Goal: Task Accomplishment & Management: Manage account settings

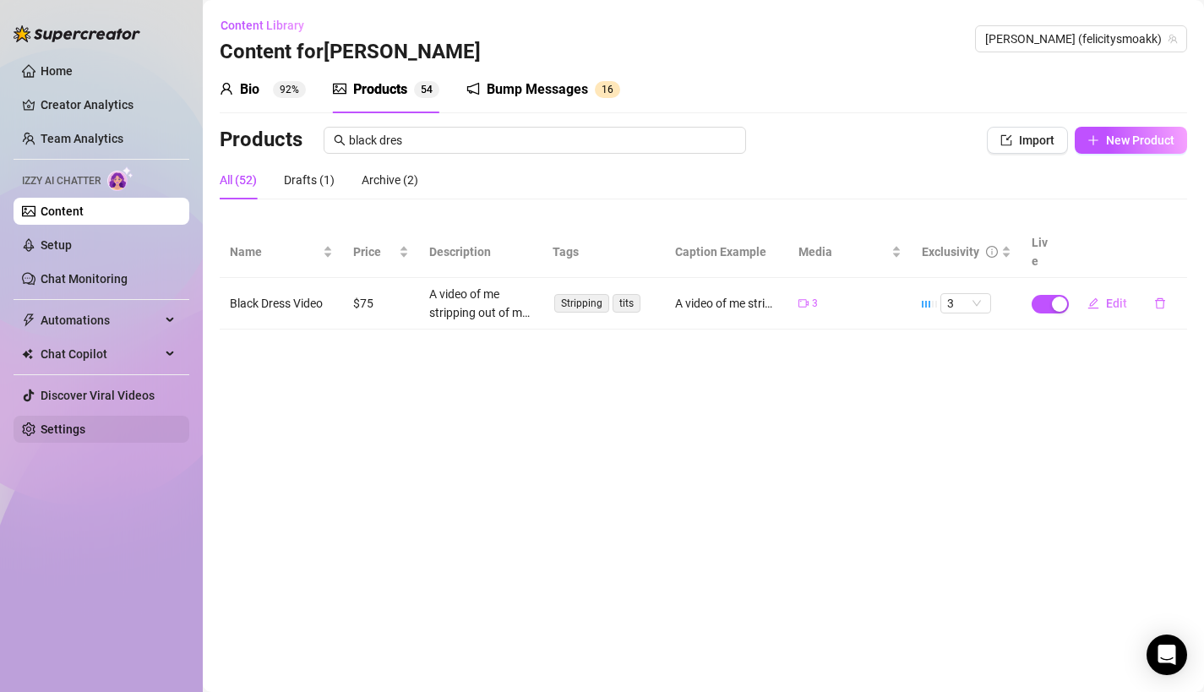
click at [51, 429] on link "Settings" at bounding box center [63, 429] width 45 height 14
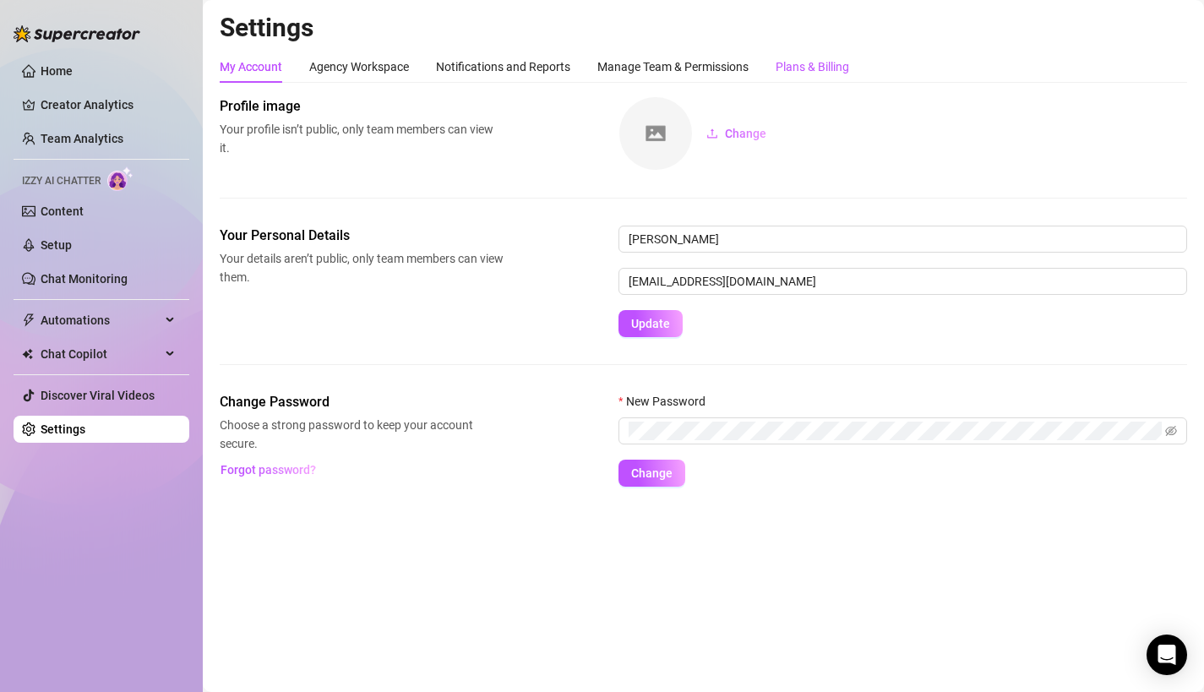
click at [846, 64] on div "Plans & Billing" at bounding box center [811, 66] width 73 height 19
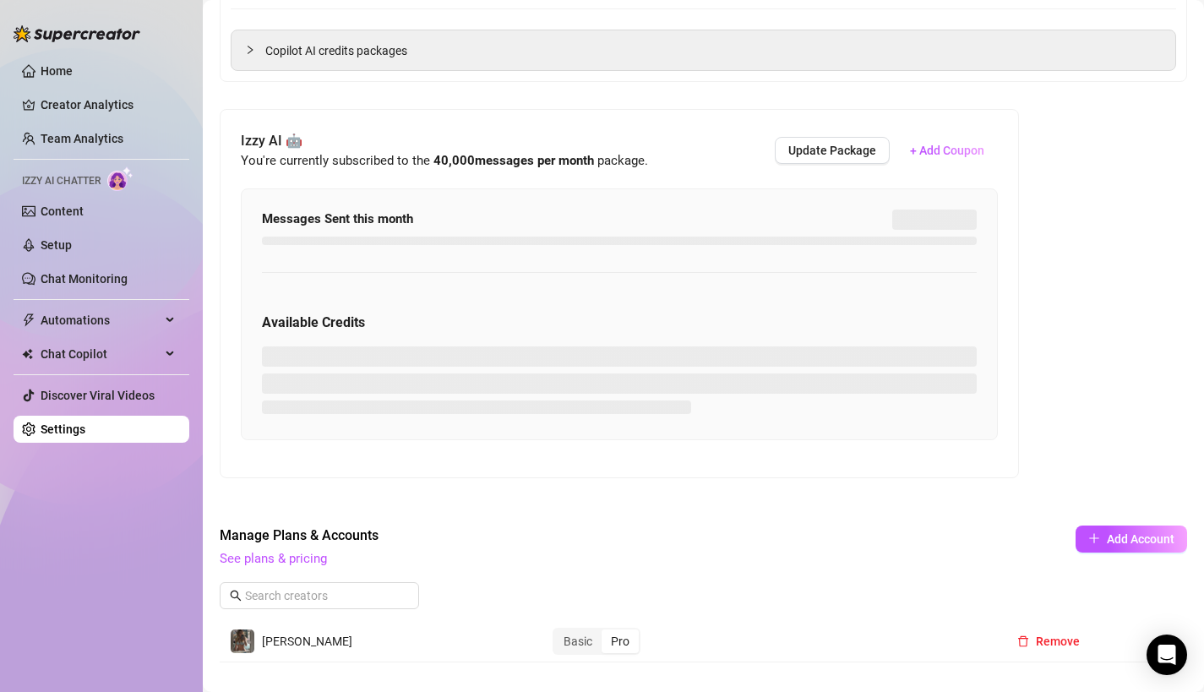
scroll to position [382, 0]
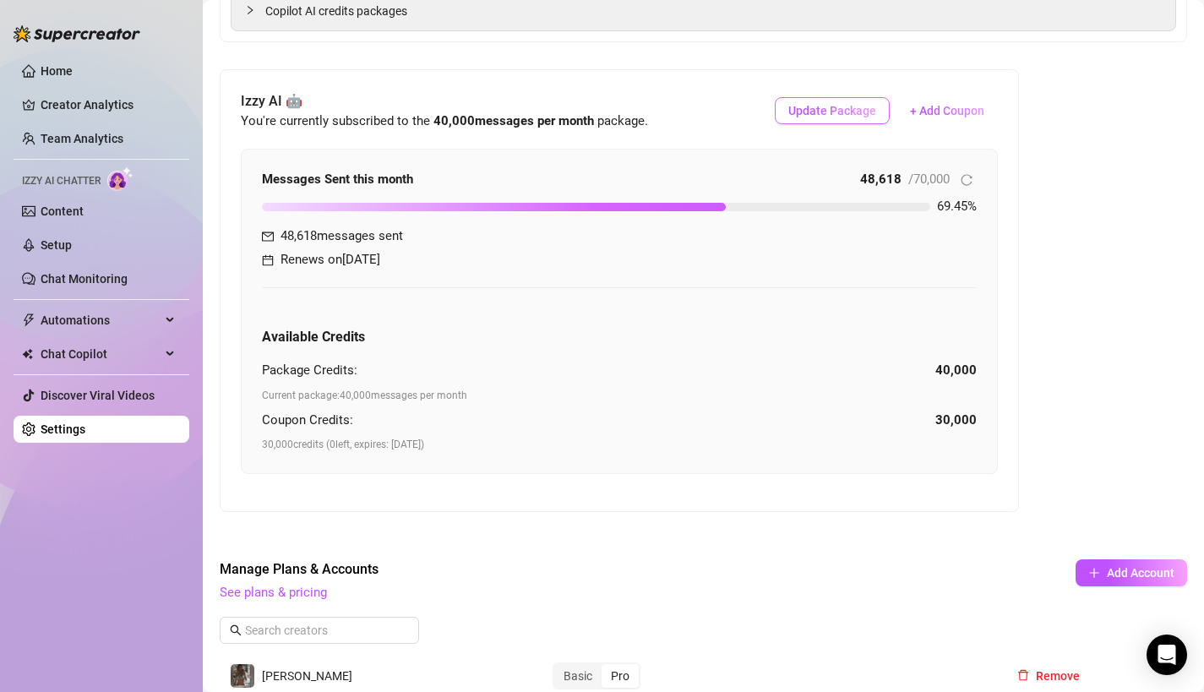
click at [795, 106] on span "Update Package" at bounding box center [832, 111] width 88 height 14
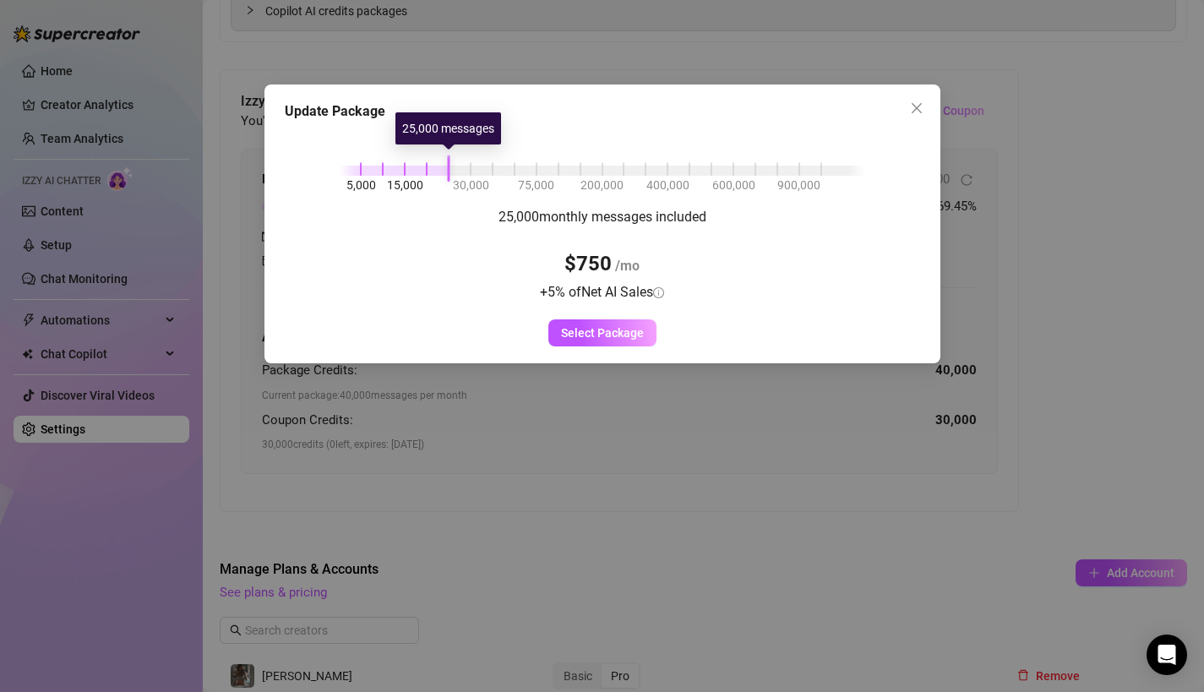
drag, startPoint x: 484, startPoint y: 174, endPoint x: 447, endPoint y: 175, distance: 37.2
click at [447, 172] on div "5,000 15,000 30,000 75,000 200,000 400,000 600,000 900,000" at bounding box center [602, 167] width 525 height 10
click at [443, 177] on div "5,000 15,000 30,000 75,000 200,000 400,000 600,000 900,000 25,000 monthly messa…" at bounding box center [602, 237] width 635 height 218
drag, startPoint x: 443, startPoint y: 177, endPoint x: 464, endPoint y: 174, distance: 20.4
click at [464, 174] on div "5,000 15,000 30,000 75,000 200,000 400,000 600,000 900,000 25,000 monthly messa…" at bounding box center [602, 237] width 635 height 218
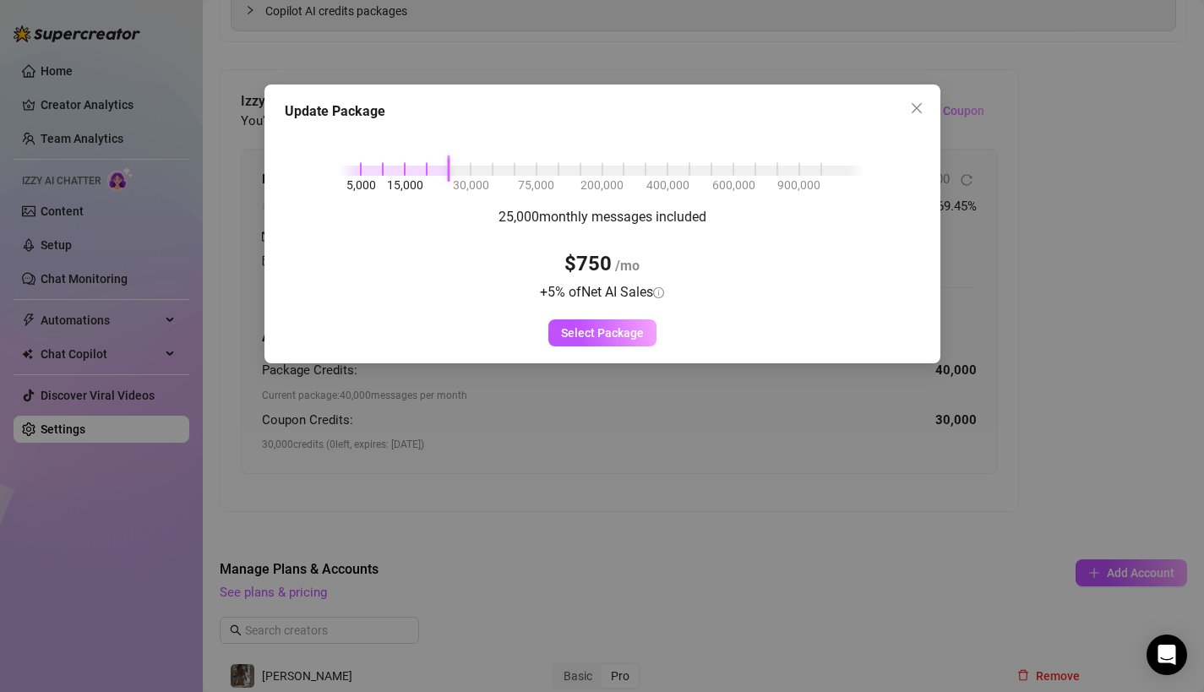
click at [465, 172] on div "5,000 15,000 30,000 75,000 200,000 400,000 600,000 900,000" at bounding box center [602, 167] width 525 height 10
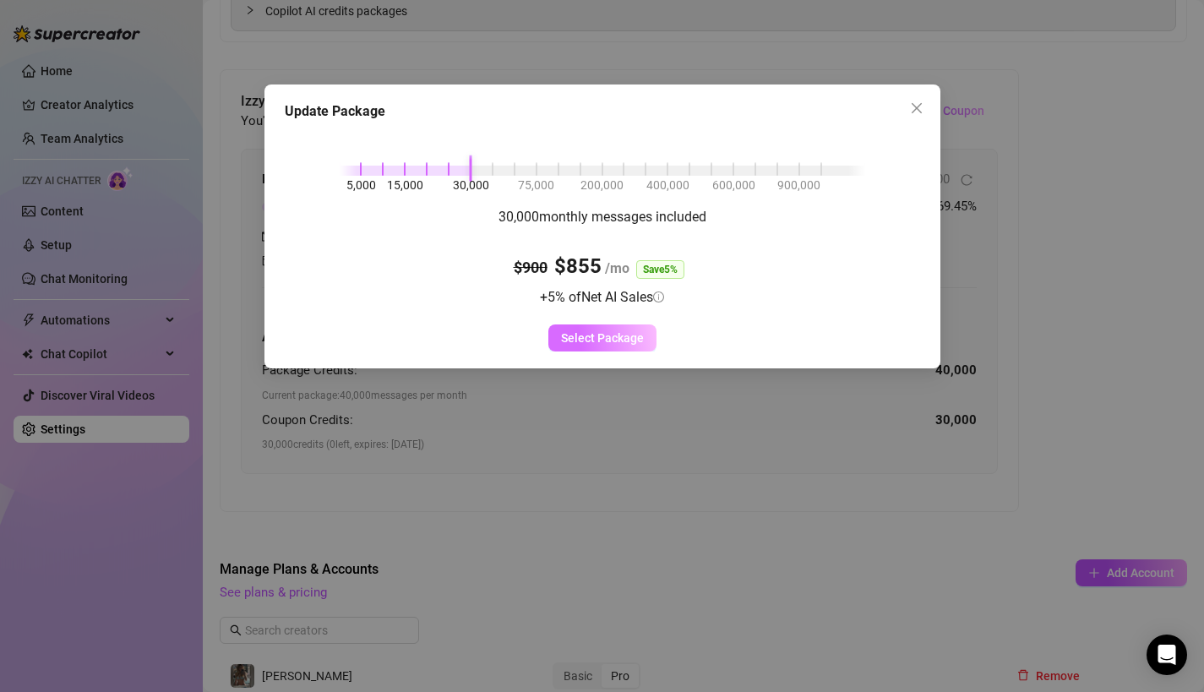
click at [633, 345] on button "Select Package" at bounding box center [602, 337] width 108 height 27
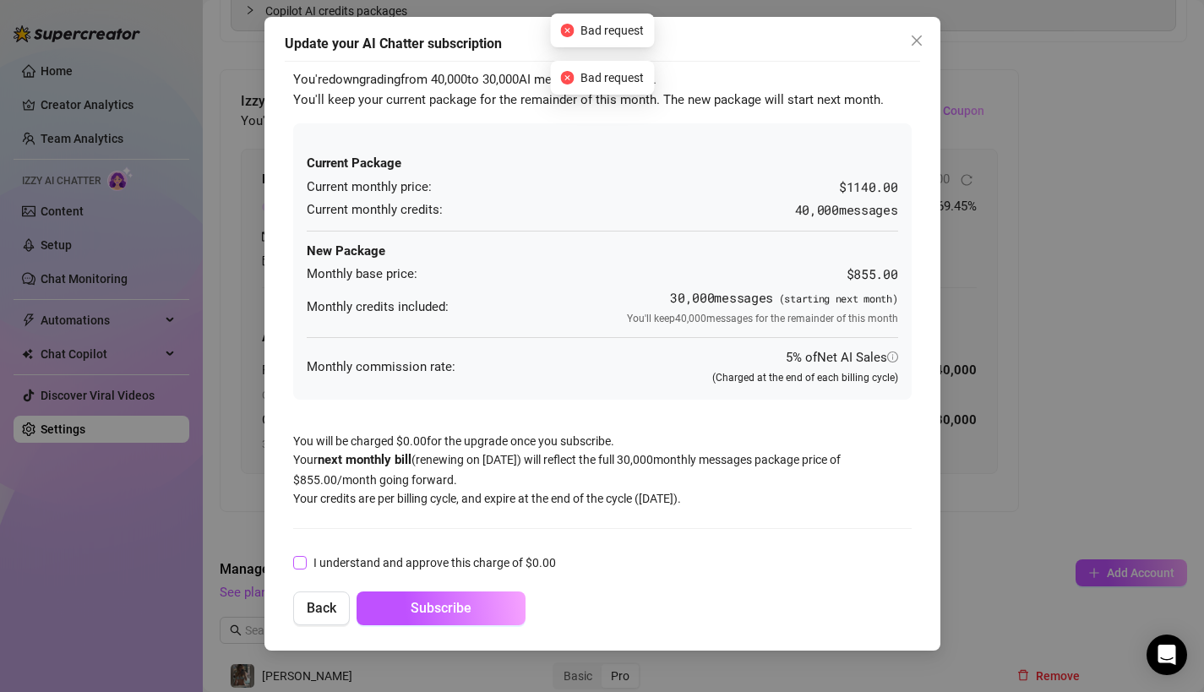
click at [428, 558] on span "I understand and approve this charge of $ 0.00" at bounding box center [435, 562] width 256 height 19
click at [305, 558] on input "I understand and approve this charge of $ 0.00" at bounding box center [299, 562] width 12 height 12
checkbox input "true"
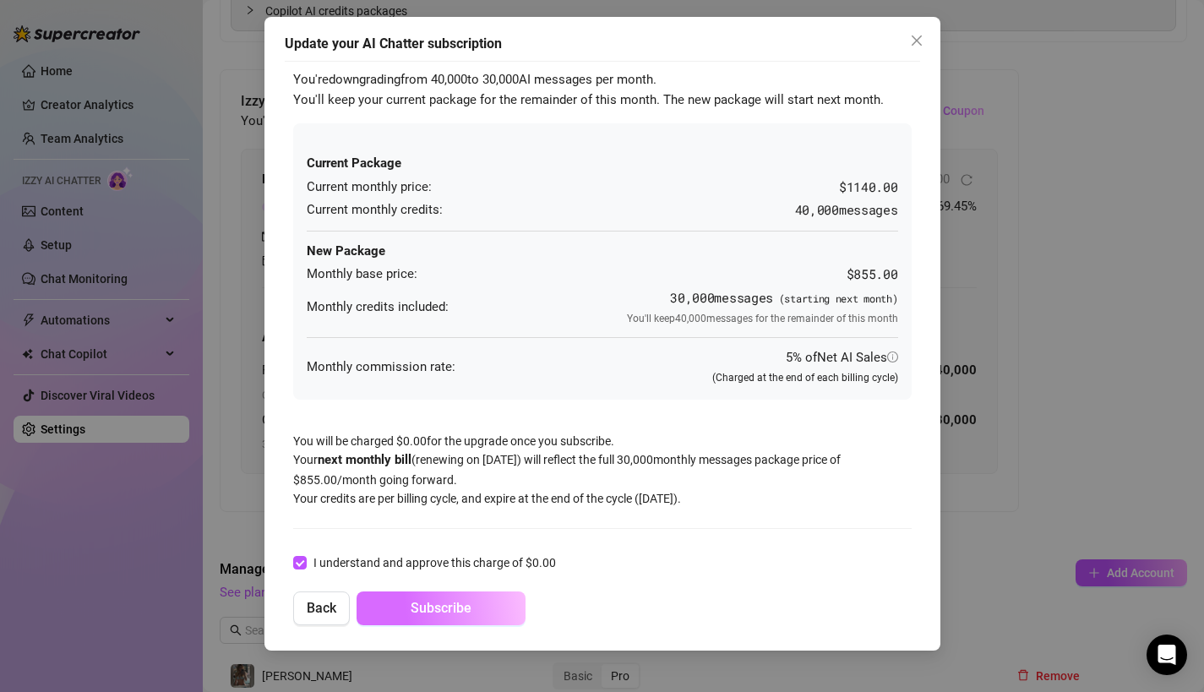
click at [429, 612] on span "Subscribe" at bounding box center [440, 608] width 61 height 16
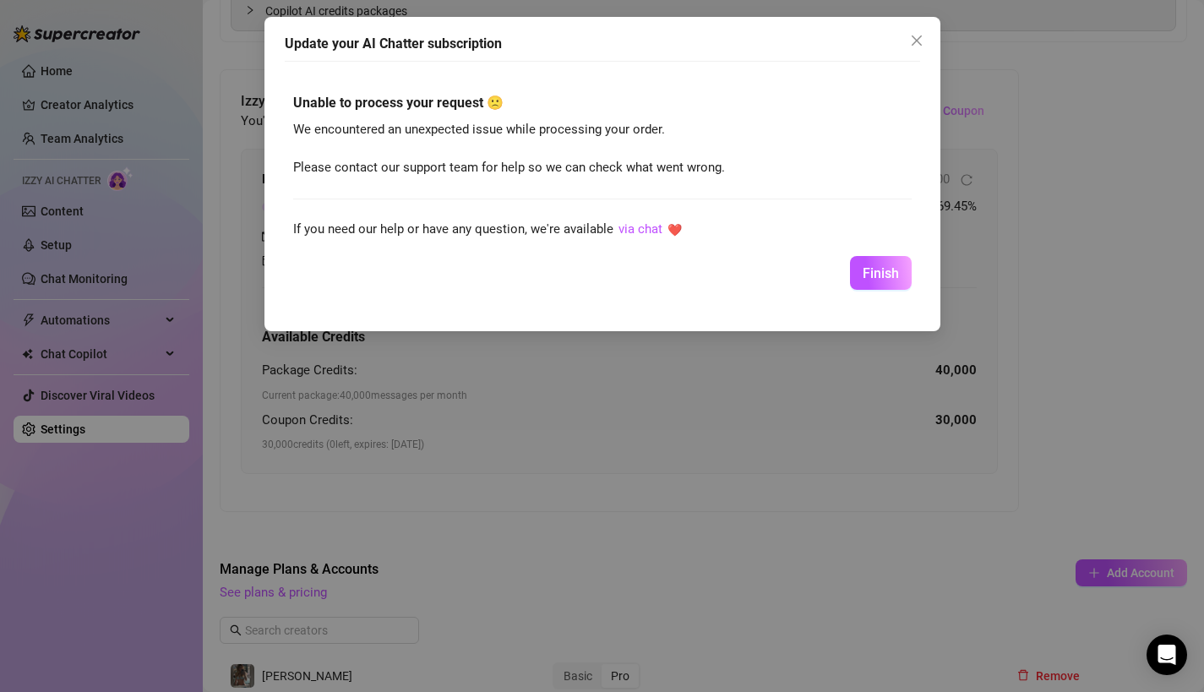
click at [885, 291] on div "Unable to process your request 🙁 We encountered an unexpected issue while proce…" at bounding box center [602, 187] width 635 height 253
click at [872, 274] on span "Finish" at bounding box center [880, 273] width 36 height 16
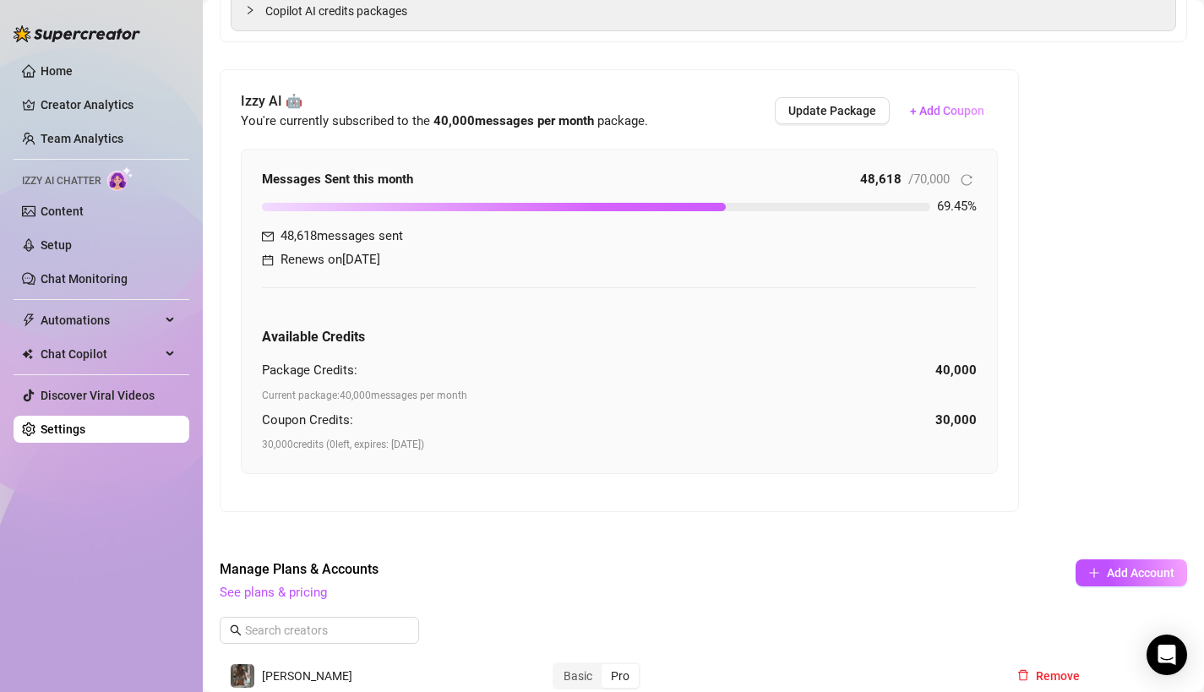
click at [833, 126] on div "Izzy AI 🤖 You're currently subscribed to the 40,000 messages per month package.…" at bounding box center [619, 110] width 757 height 41
click at [815, 106] on span "Update Package" at bounding box center [832, 111] width 88 height 14
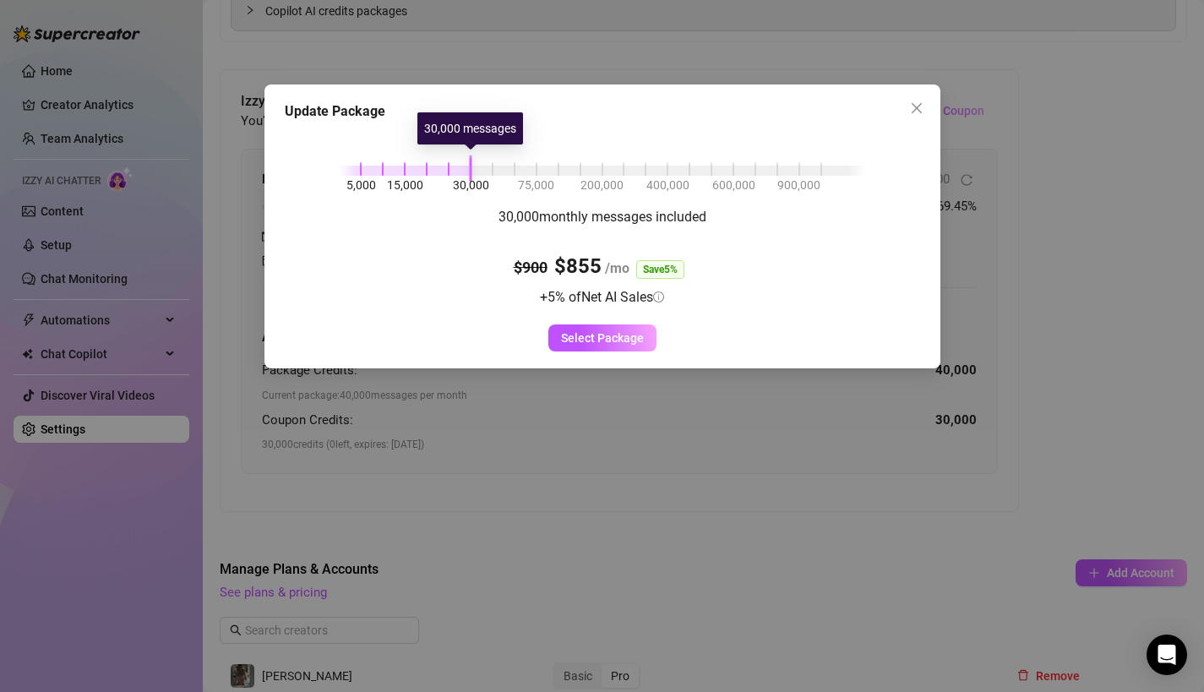
click at [466, 173] on div at bounding box center [406, 171] width 132 height 10
click at [443, 172] on div at bounding box center [406, 171] width 132 height 10
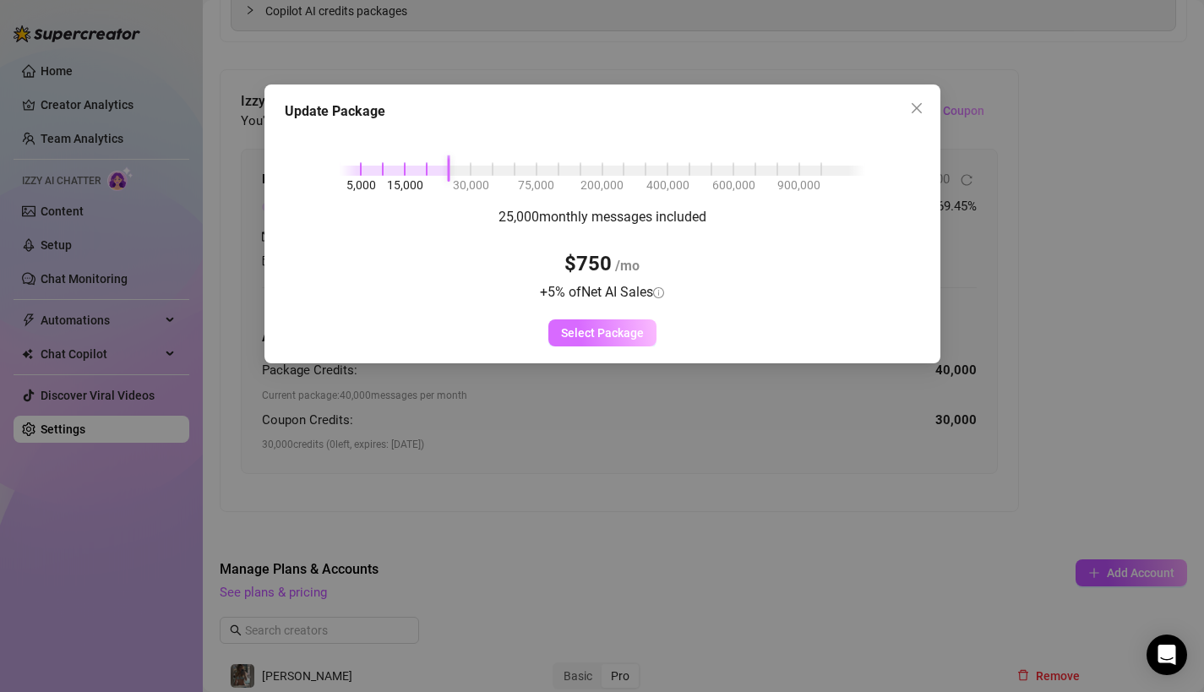
click at [572, 330] on span "Select Package" at bounding box center [602, 333] width 83 height 14
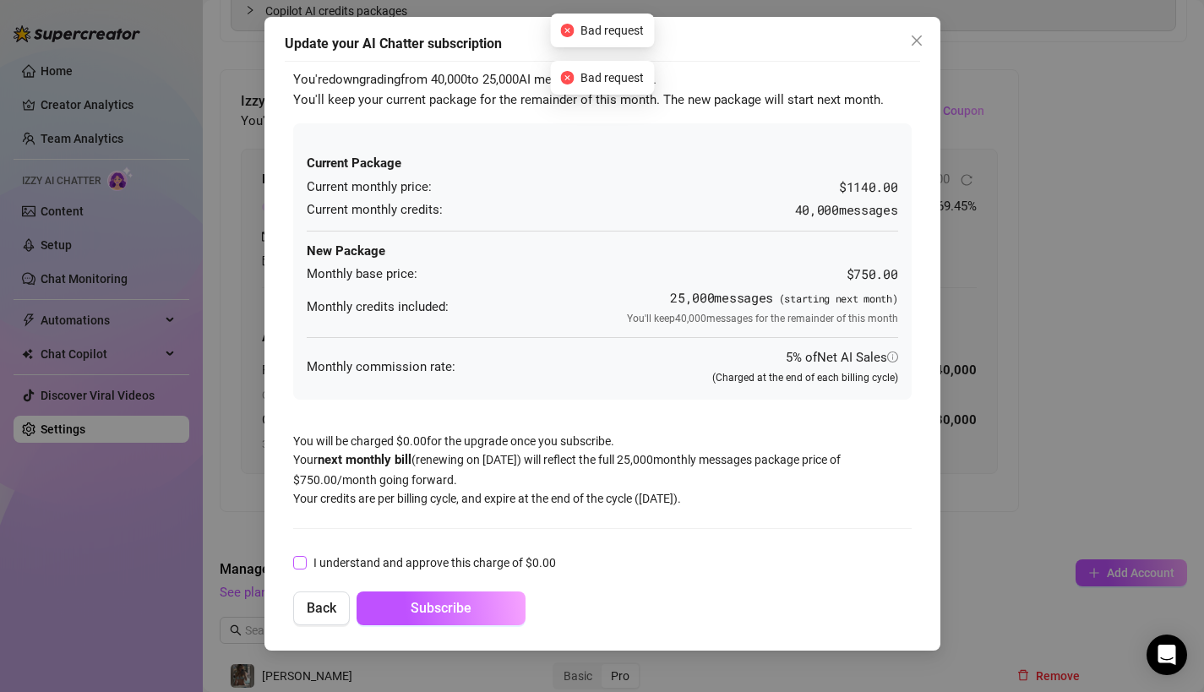
click at [476, 556] on span "I understand and approve this charge of $ 0.00" at bounding box center [435, 562] width 256 height 19
click at [305, 556] on input "I understand and approve this charge of $ 0.00" at bounding box center [299, 562] width 12 height 12
checkbox input "true"
click at [437, 617] on button "Subscribe" at bounding box center [440, 608] width 169 height 34
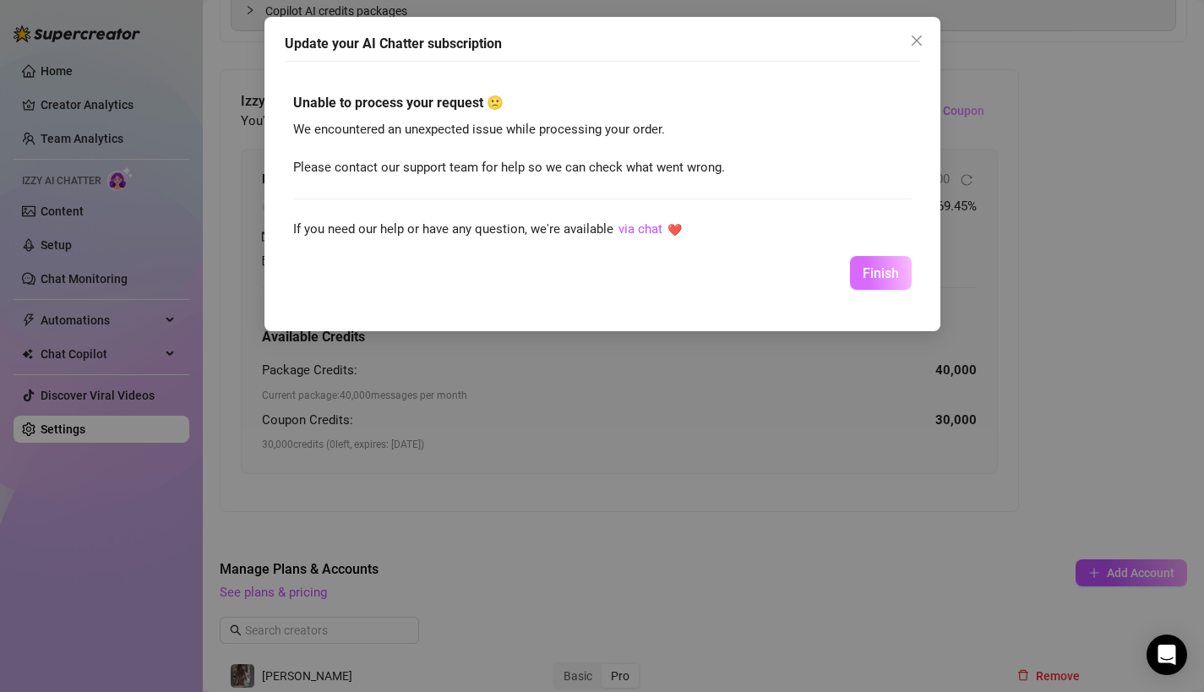
click at [867, 271] on span "Finish" at bounding box center [880, 273] width 36 height 16
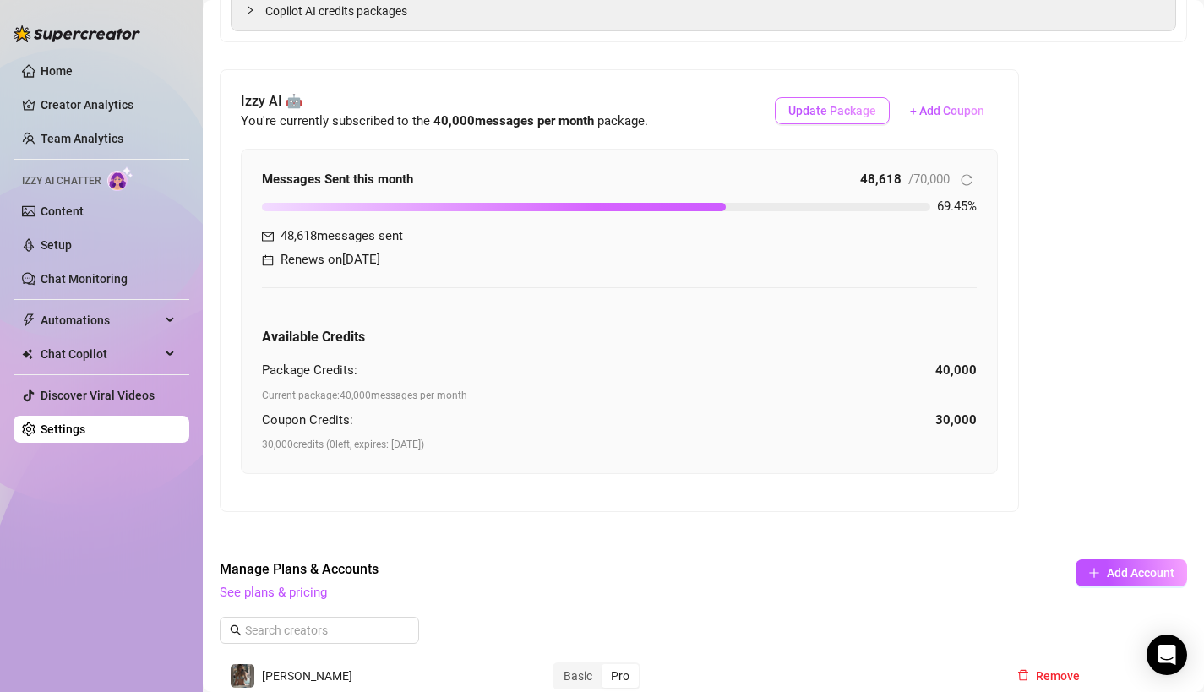
click at [866, 118] on button "Update Package" at bounding box center [831, 110] width 115 height 27
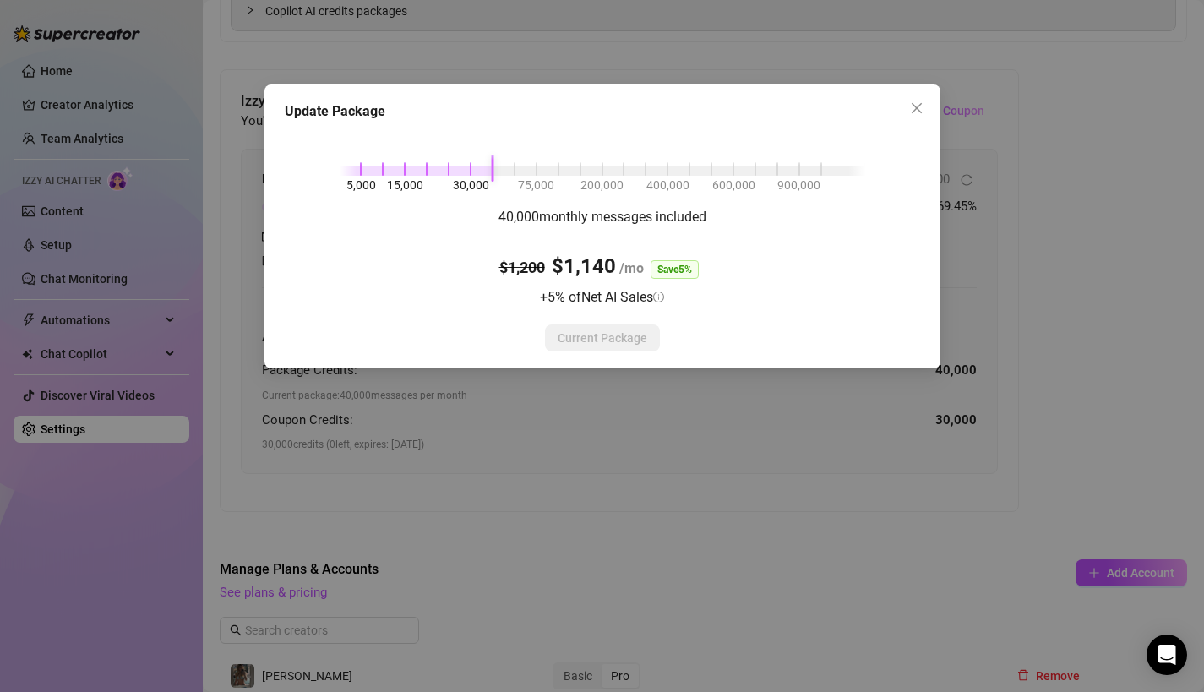
click at [461, 176] on span "30,000" at bounding box center [471, 185] width 36 height 19
click at [443, 176] on div "5,000 15,000 30,000 75,000 200,000 400,000 600,000 900,000 30,000 monthly messa…" at bounding box center [602, 239] width 635 height 223
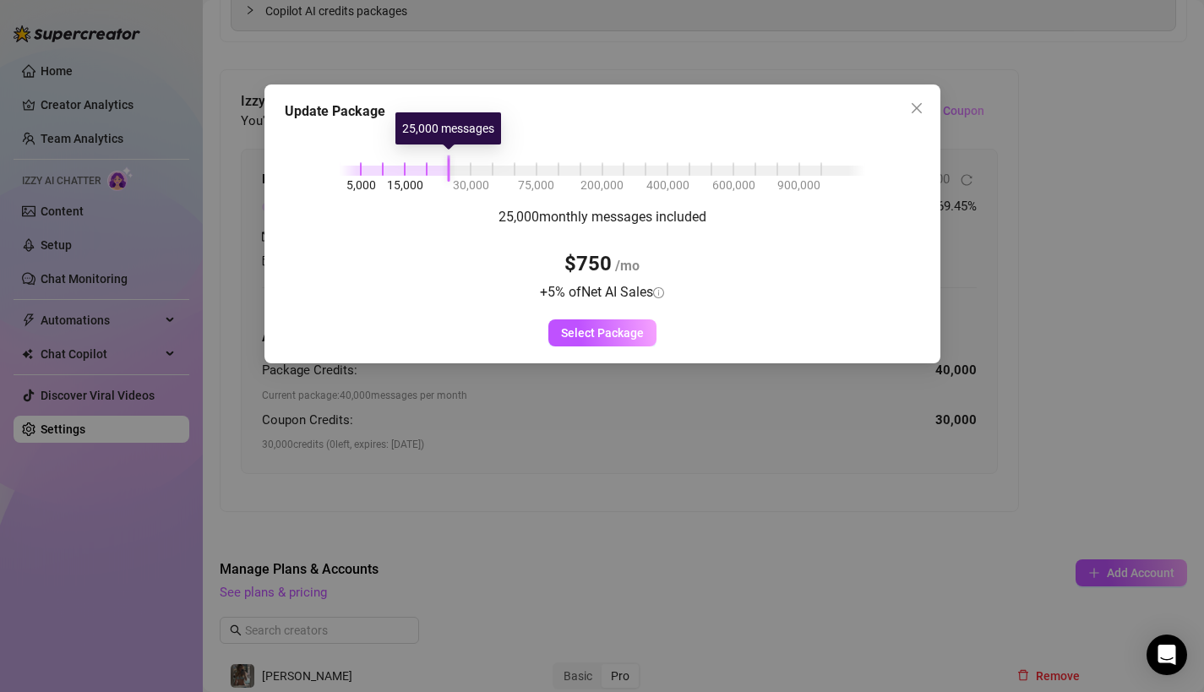
click at [455, 171] on div "5,000 15,000 30,000 75,000 200,000 400,000 600,000 900,000" at bounding box center [602, 167] width 525 height 10
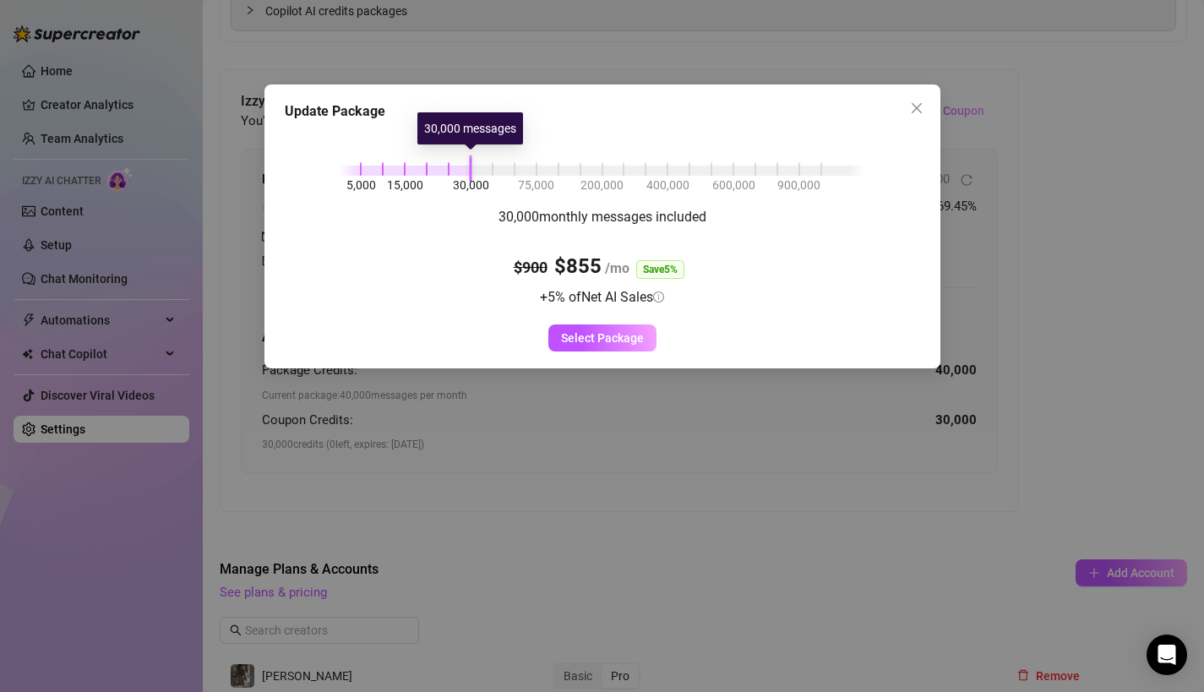
click at [471, 169] on div "5,000 15,000 30,000 75,000 200,000 400,000 600,000 900,000" at bounding box center [602, 167] width 525 height 10
click at [606, 342] on span "Select Package" at bounding box center [602, 338] width 83 height 14
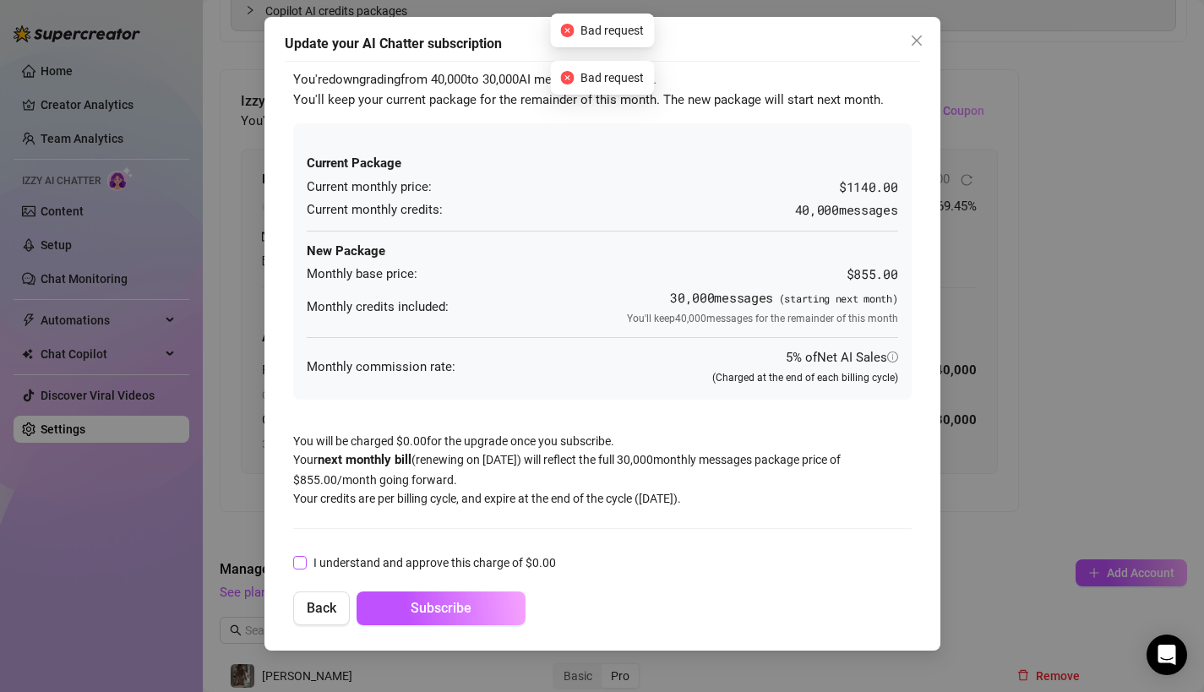
click at [400, 562] on span "I understand and approve this charge of $ 0.00" at bounding box center [435, 562] width 256 height 19
click at [305, 562] on input "I understand and approve this charge of $ 0.00" at bounding box center [299, 562] width 12 height 12
checkbox input "true"
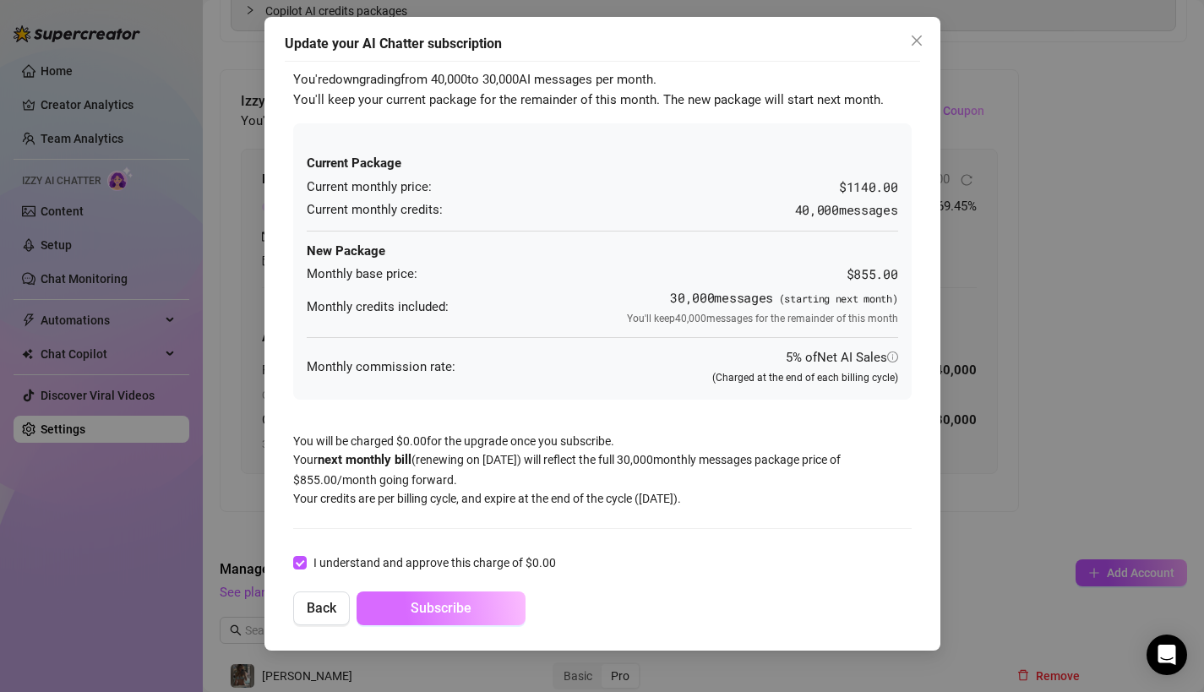
click at [410, 606] on span "Subscribe" at bounding box center [440, 608] width 61 height 16
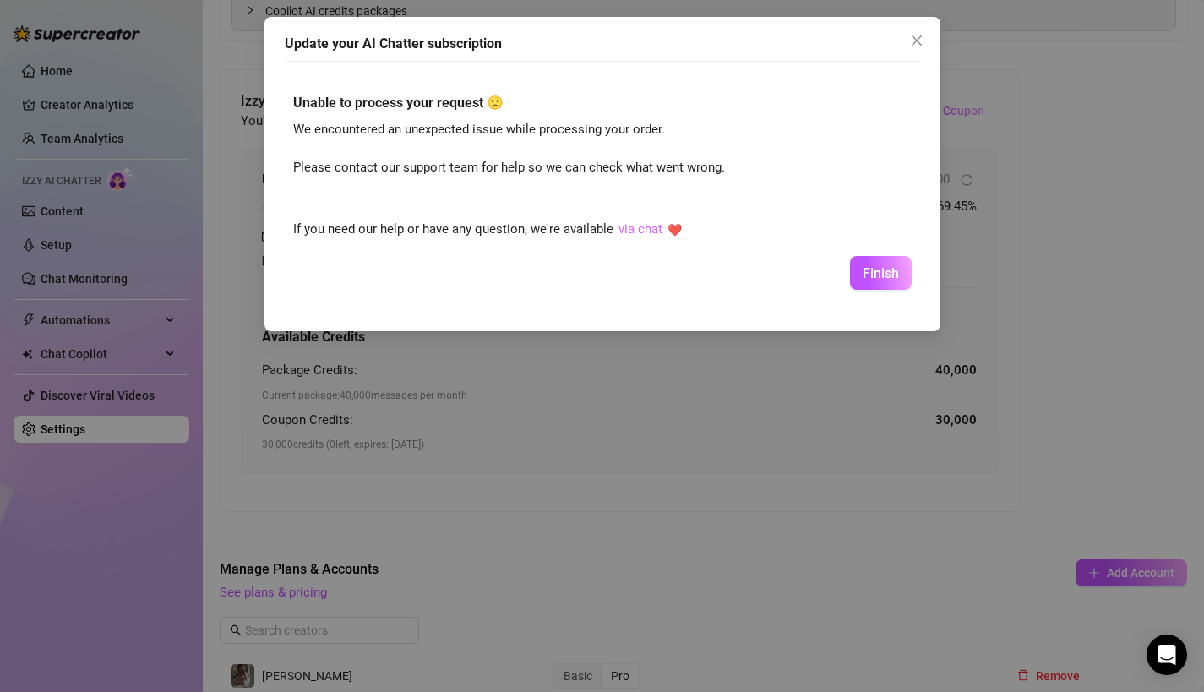
click at [626, 230] on link "via chat" at bounding box center [640, 228] width 44 height 15
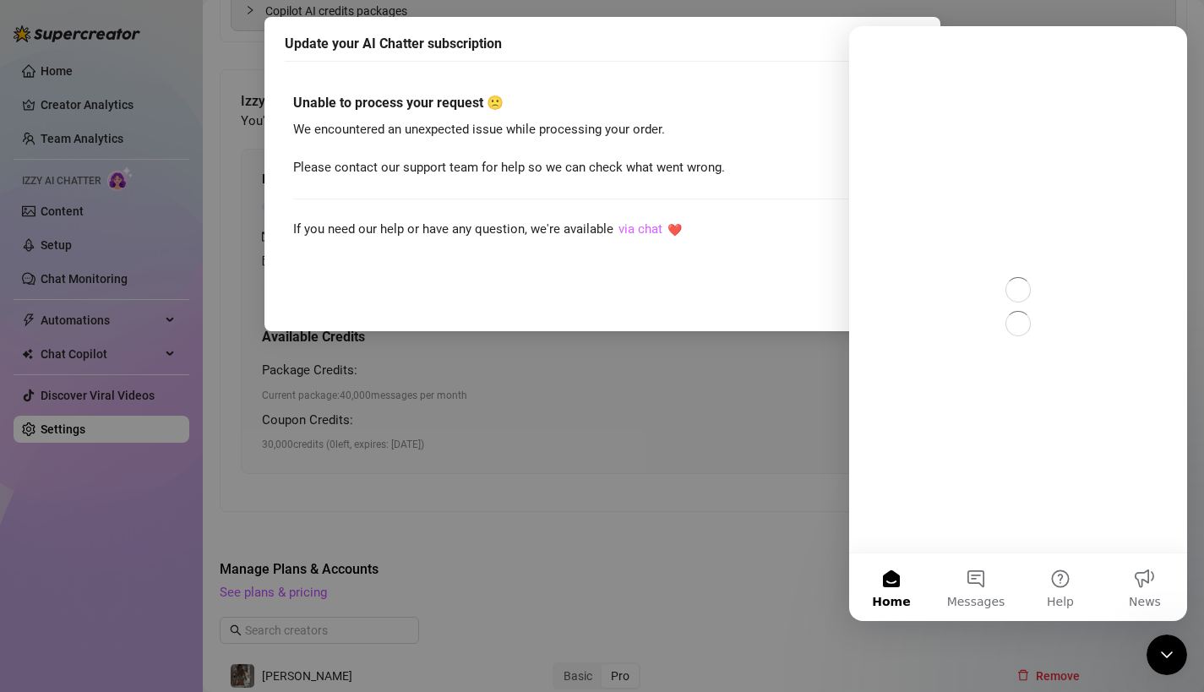
scroll to position [0, 0]
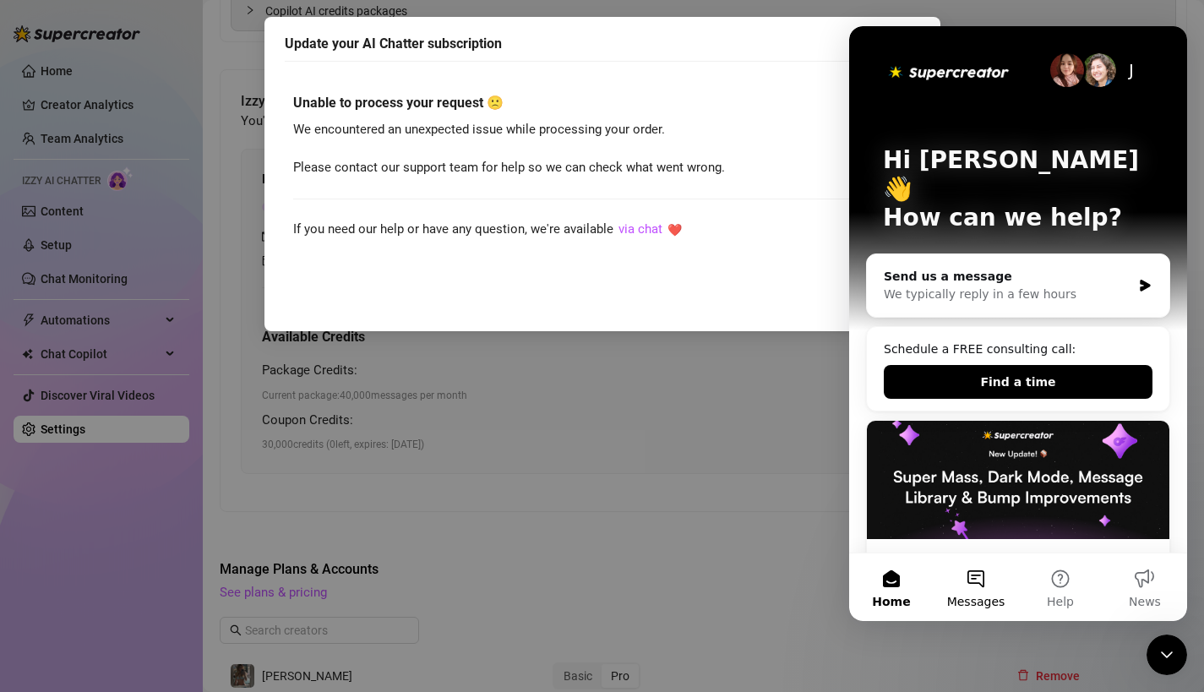
click at [962, 586] on button "Messages" at bounding box center [975, 587] width 84 height 68
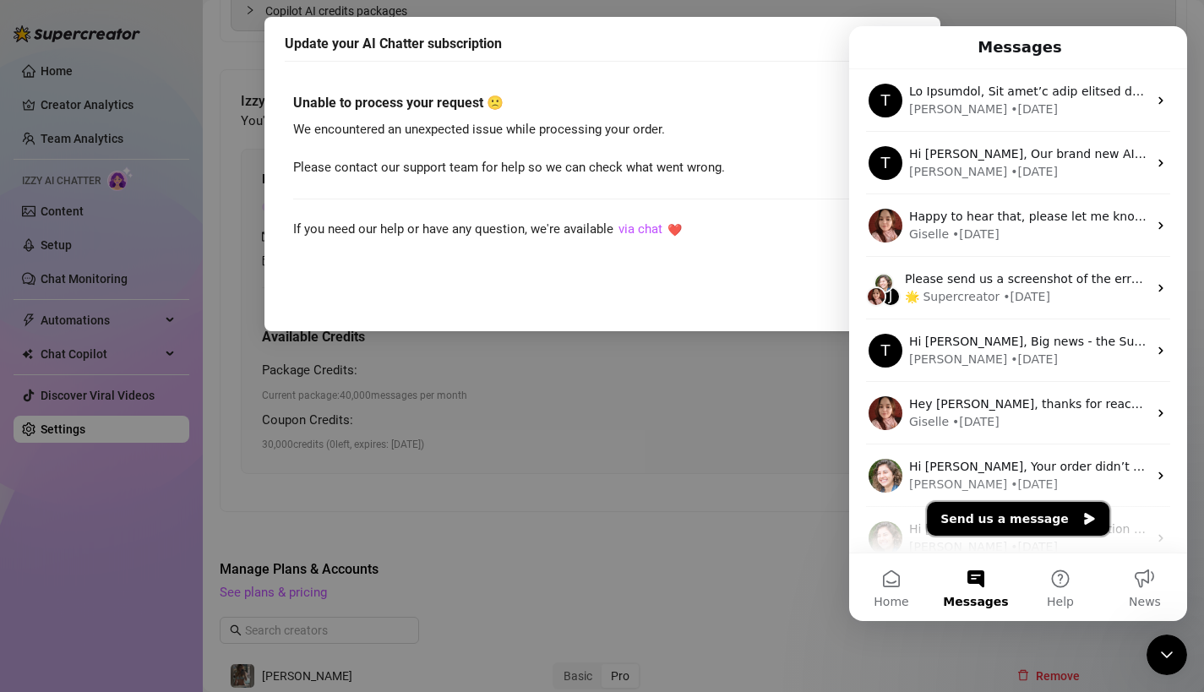
click at [1026, 514] on button "Send us a message" at bounding box center [1017, 519] width 182 height 34
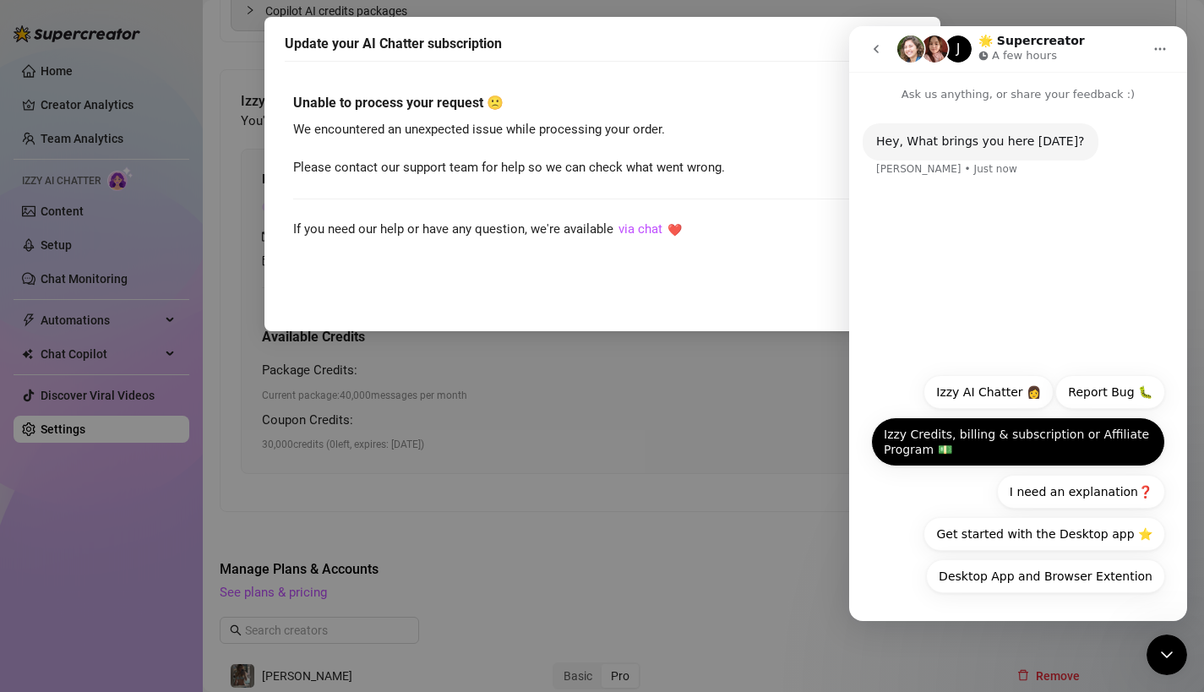
click at [1064, 459] on button "Izzy Credits, billing & subscription or Affiliate Program 💵" at bounding box center [1018, 441] width 294 height 49
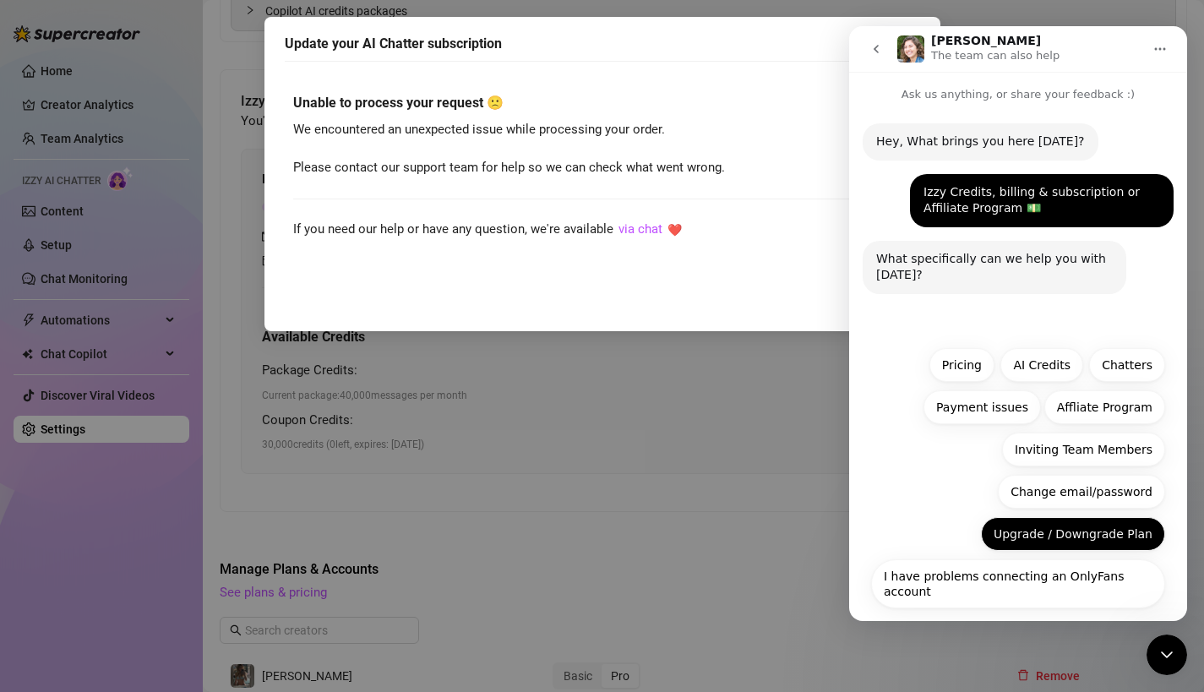
click at [1046, 535] on button "Upgrade / Downgrade Plan" at bounding box center [1073, 534] width 184 height 34
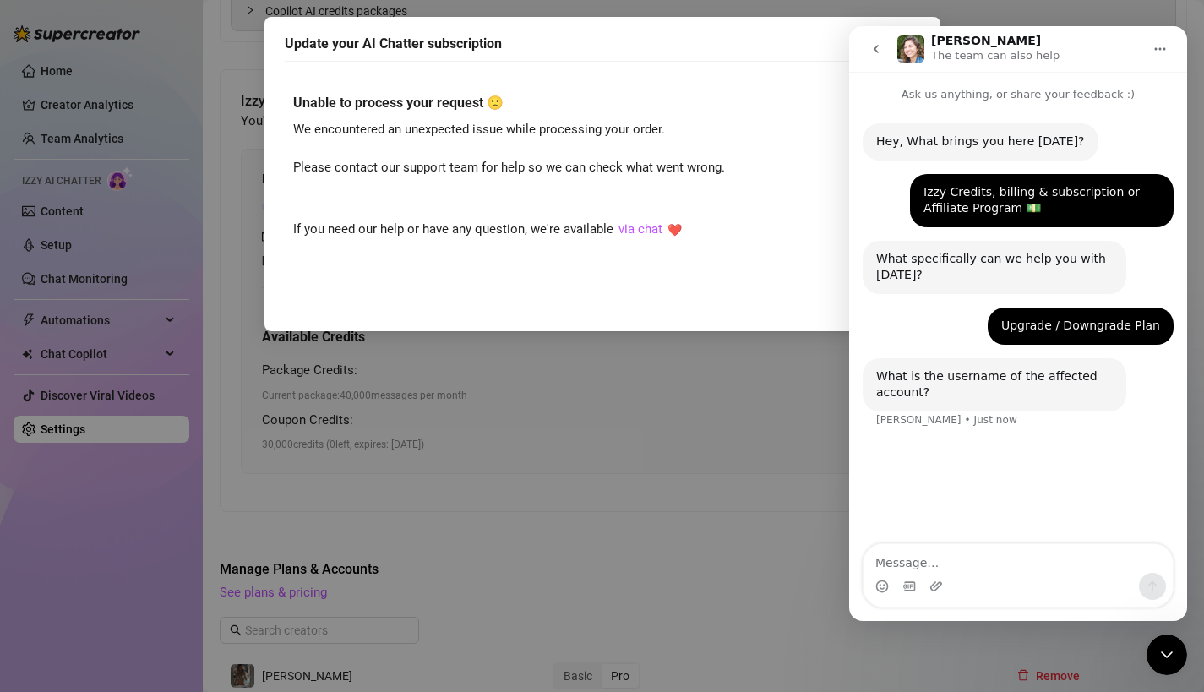
click at [1008, 555] on textarea "Message…" at bounding box center [1017, 558] width 309 height 29
type textarea "felicitysmoakk"
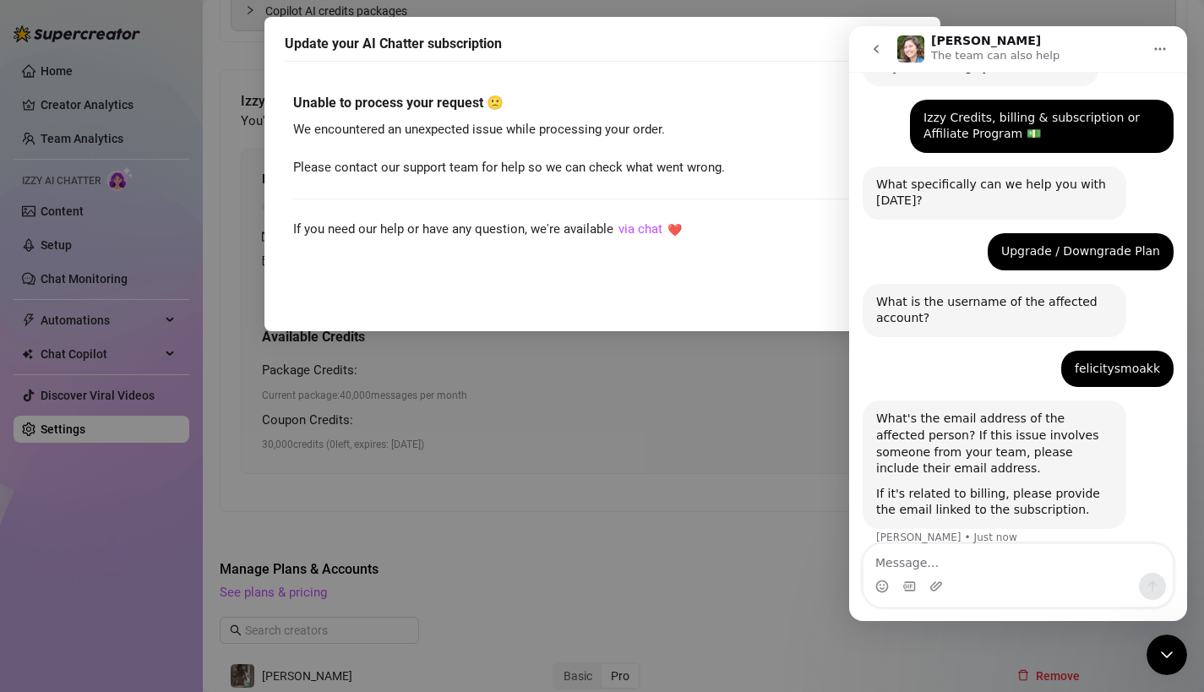
scroll to position [95, 0]
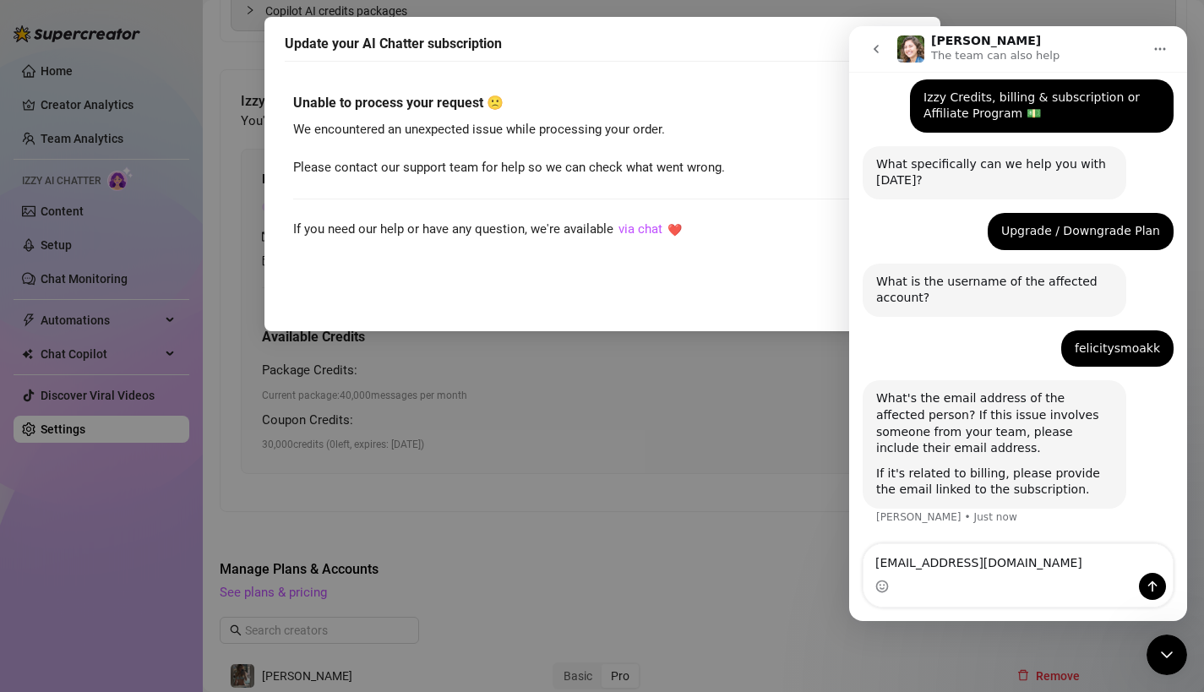
type textarea "[EMAIL_ADDRESS][DOMAIN_NAME]"
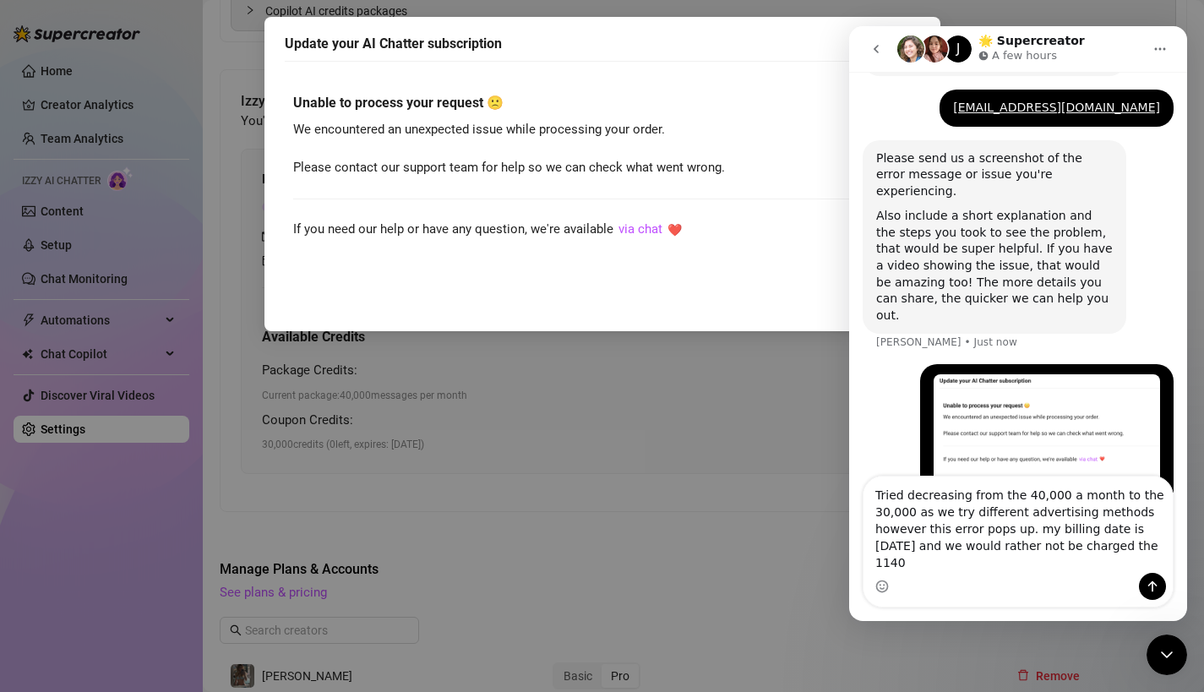
scroll to position [544, 0]
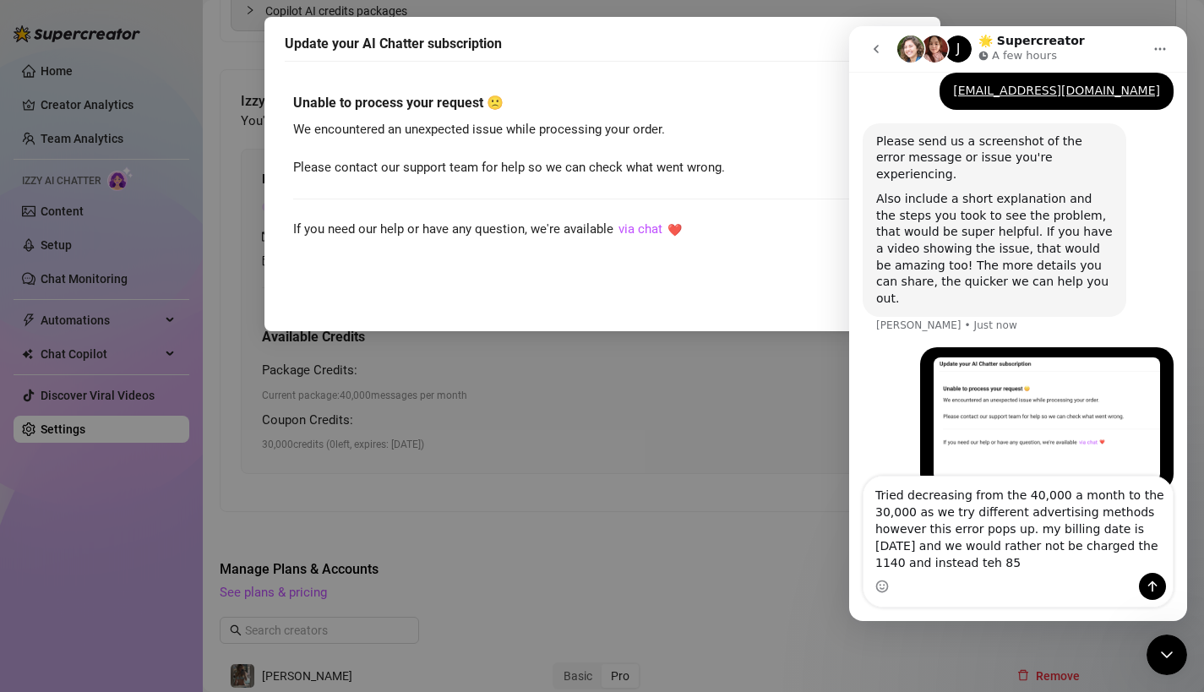
type textarea "Tried decreasing from the 40,000 a month to the 30,000 as we try different adve…"
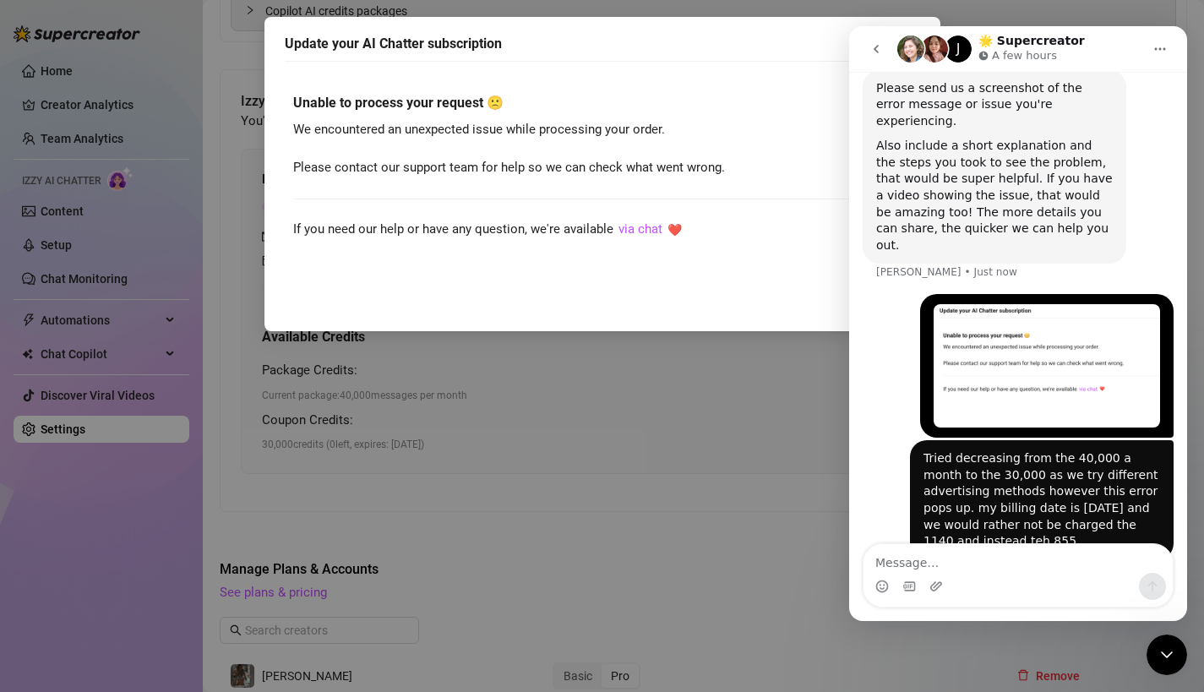
scroll to position [597, 0]
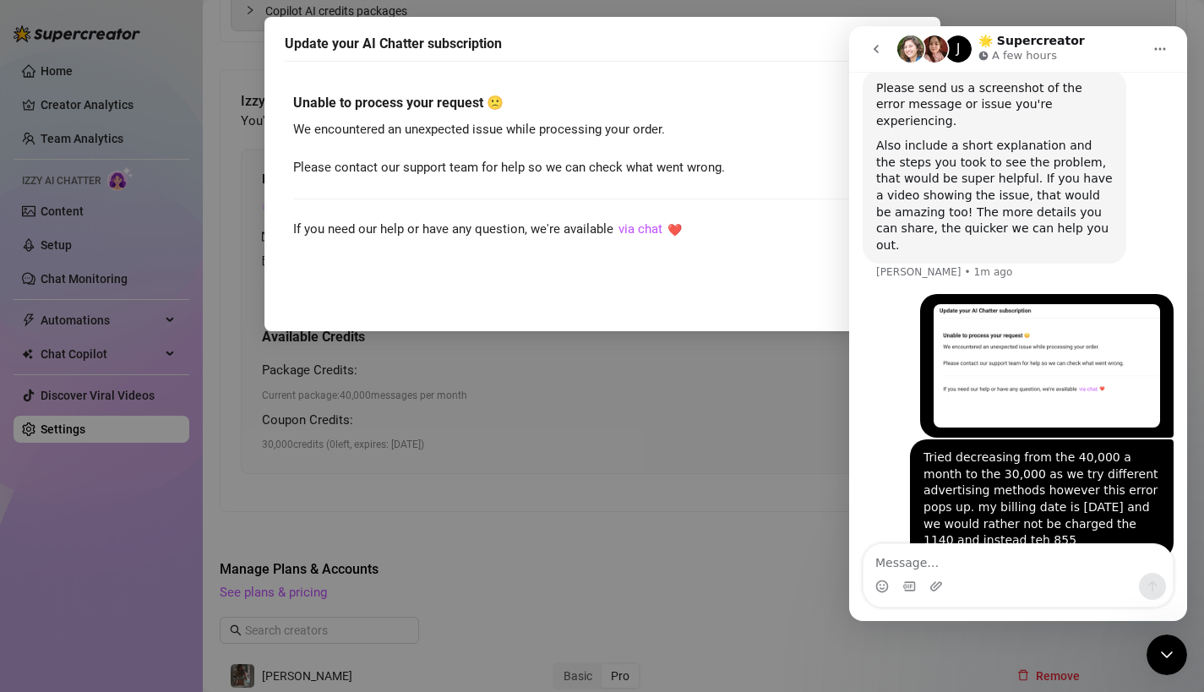
click at [872, 50] on icon "go back" at bounding box center [876, 49] width 14 height 14
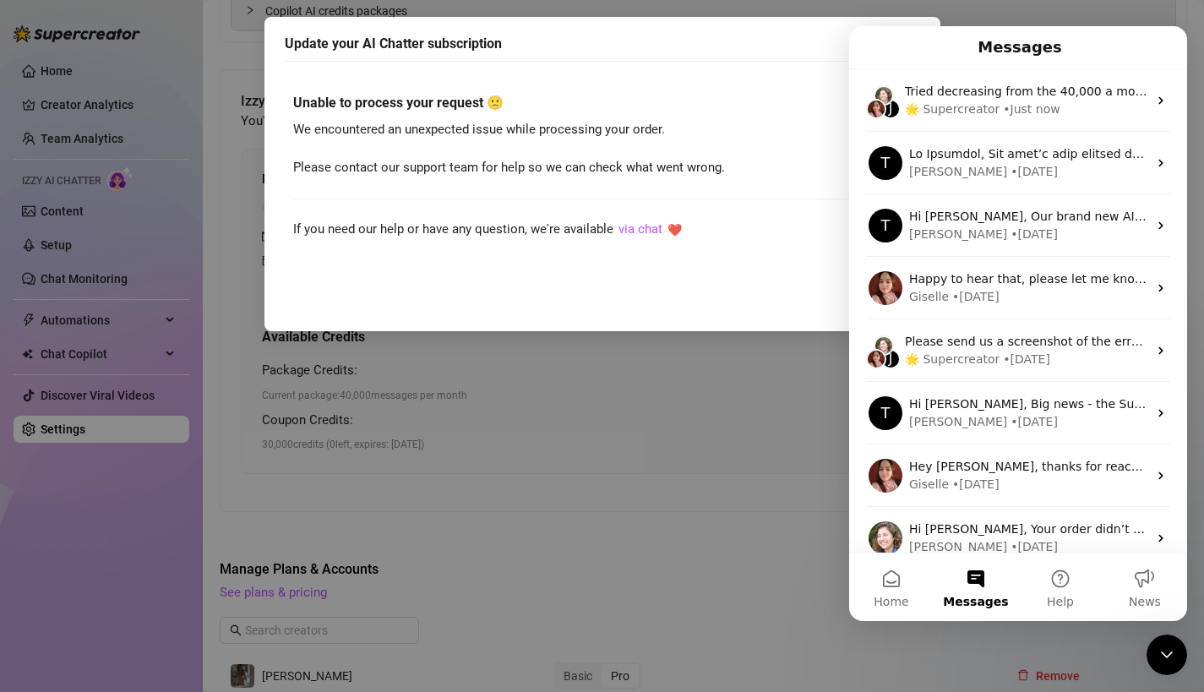
click at [780, 53] on div "Update your AI Chatter subscription" at bounding box center [602, 44] width 635 height 20
click at [1156, 659] on icon "Close Intercom Messenger" at bounding box center [1166, 654] width 20 height 20
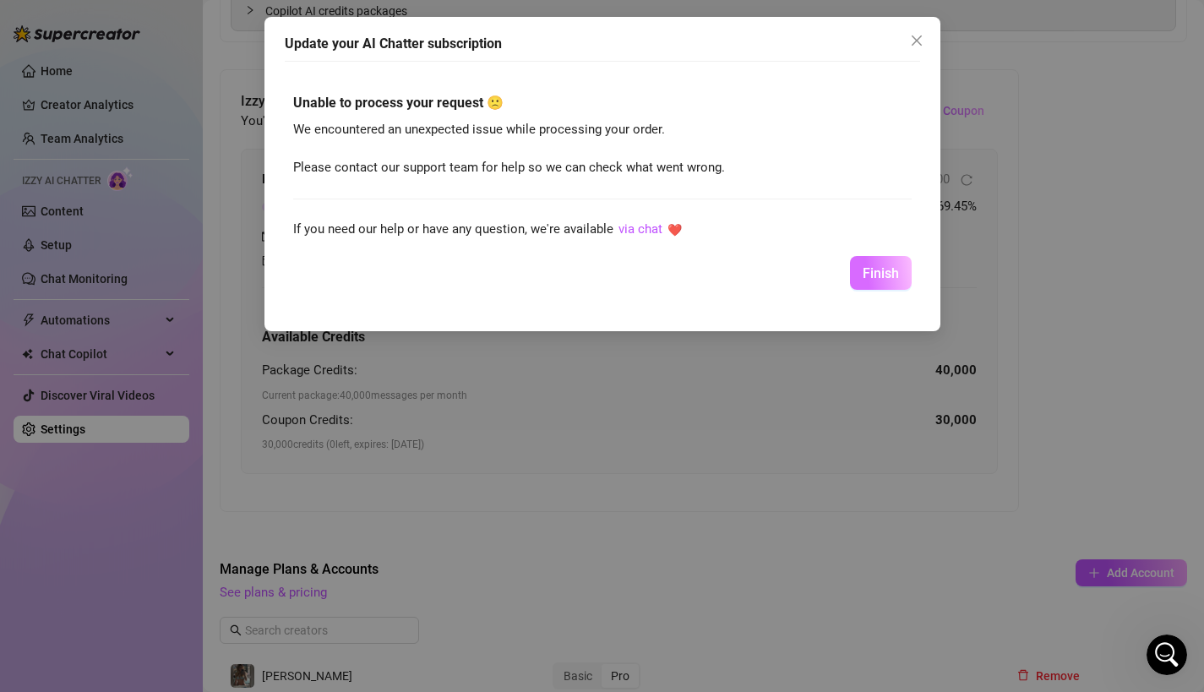
click at [908, 269] on button "Finish" at bounding box center [881, 273] width 62 height 34
